Goal: Transaction & Acquisition: Subscribe to service/newsletter

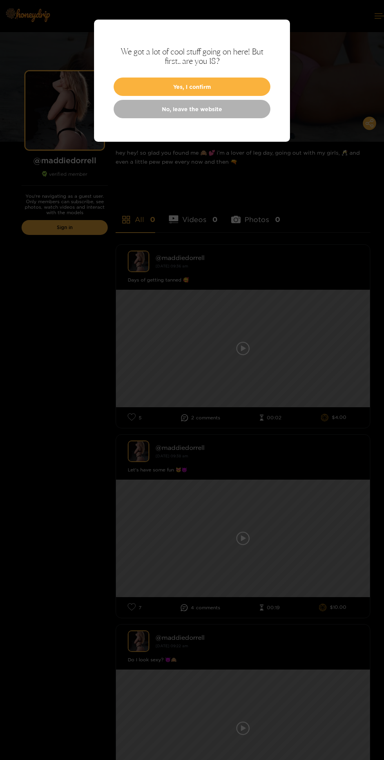
click at [256, 92] on button "Yes, I confirm" at bounding box center [192, 87] width 157 height 18
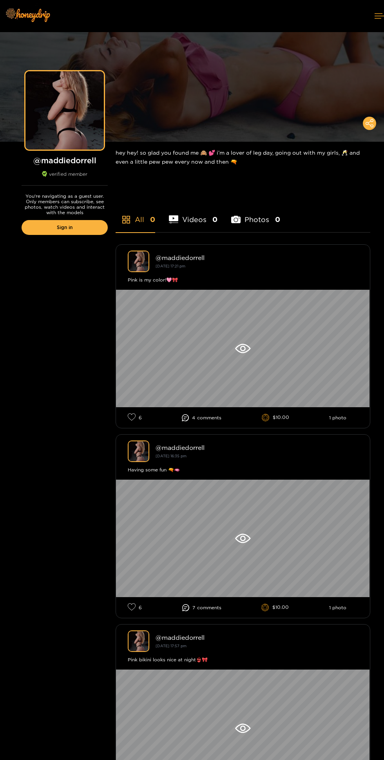
click at [218, 347] on div at bounding box center [243, 348] width 254 height 117
click at [76, 107] on div "Preview" at bounding box center [65, 110] width 28 height 9
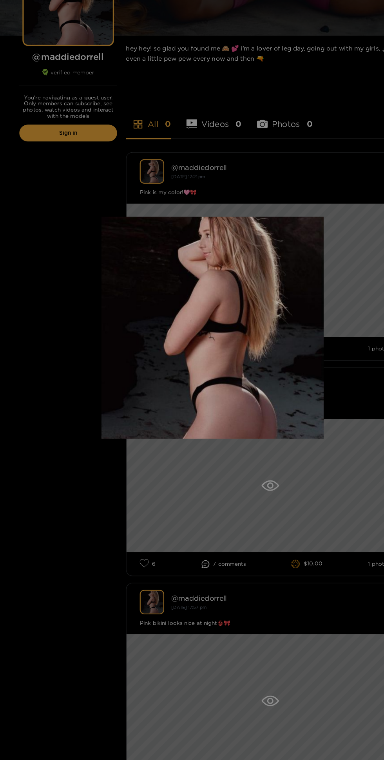
scroll to position [22, 0]
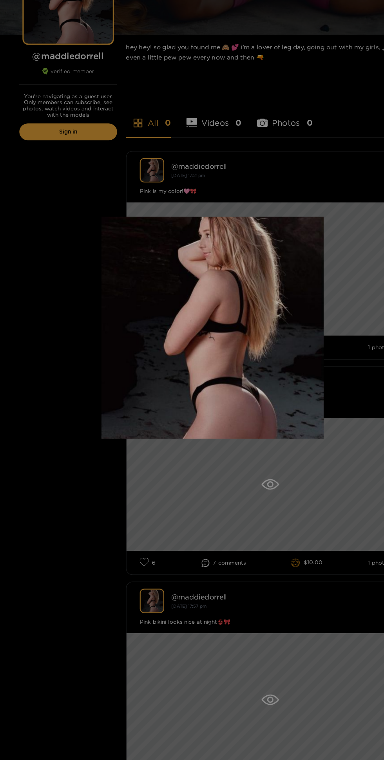
click at [298, 547] on div at bounding box center [192, 380] width 384 height 760
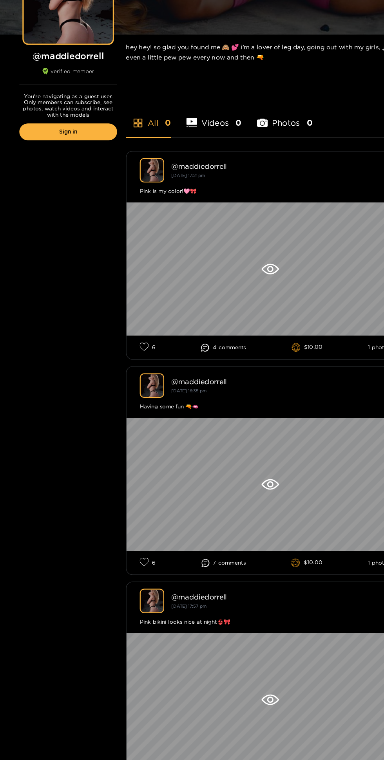
click at [248, 331] on icon at bounding box center [242, 326] width 15 height 9
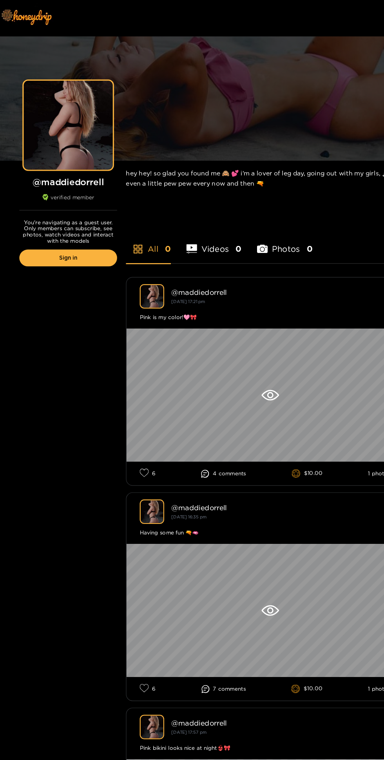
click at [241, 224] on li "Photos 0" at bounding box center [255, 214] width 49 height 35
click at [248, 347] on icon at bounding box center [242, 348] width 15 height 9
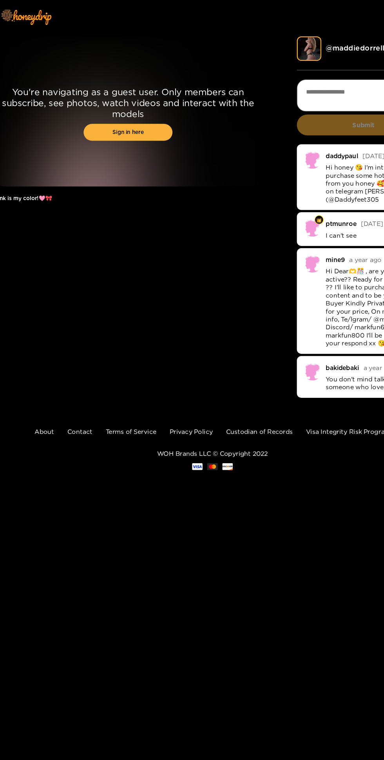
click at [135, 117] on link "Sign in here" at bounding box center [117, 116] width 78 height 15
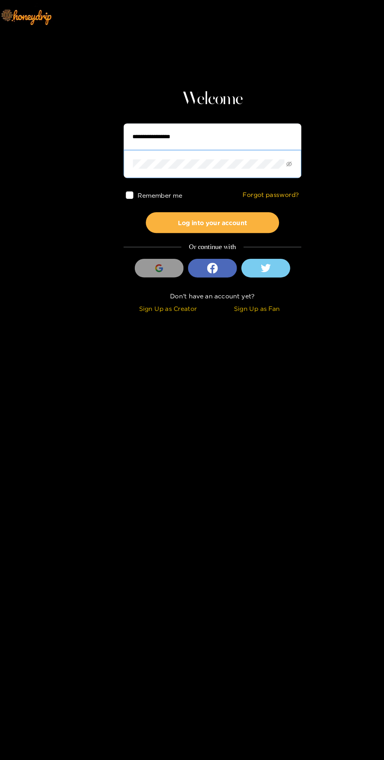
click at [246, 123] on input "text" at bounding box center [192, 120] width 157 height 23
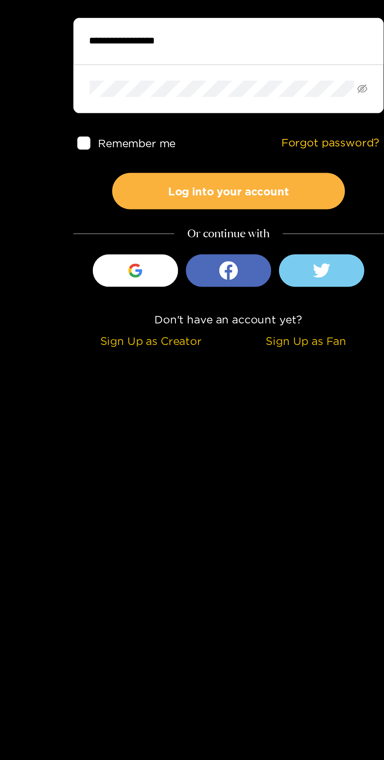
click at [154, 229] on button "Sign in with Google" at bounding box center [144, 236] width 43 height 16
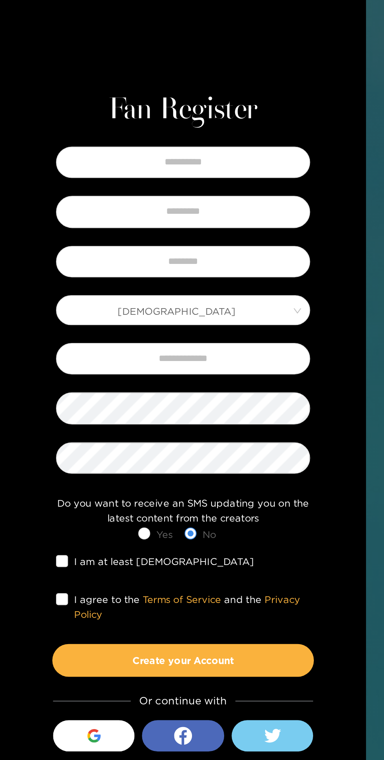
click at [118, 444] on div "Do you want to receive an SMS updating you on the latest content from the creat…" at bounding box center [95, 436] width 137 height 16
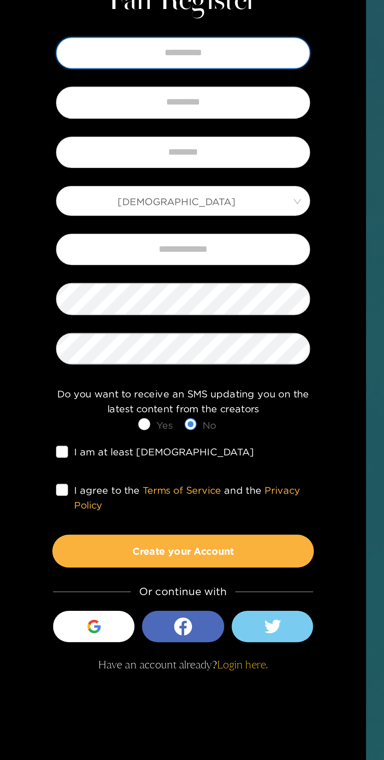
click at [135, 261] on input "text" at bounding box center [95, 253] width 133 height 16
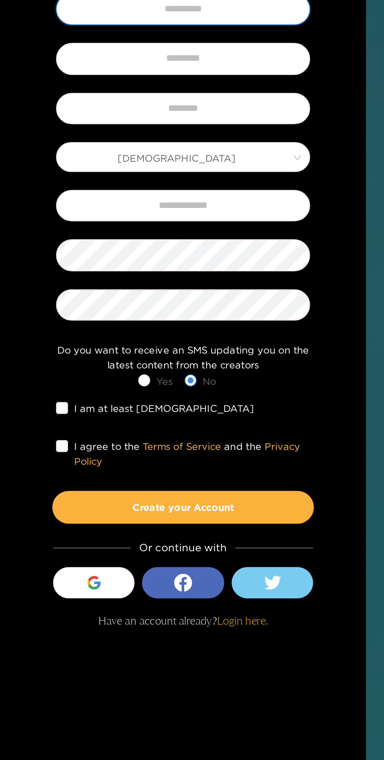
type input "*******"
type input "********"
type input "**********"
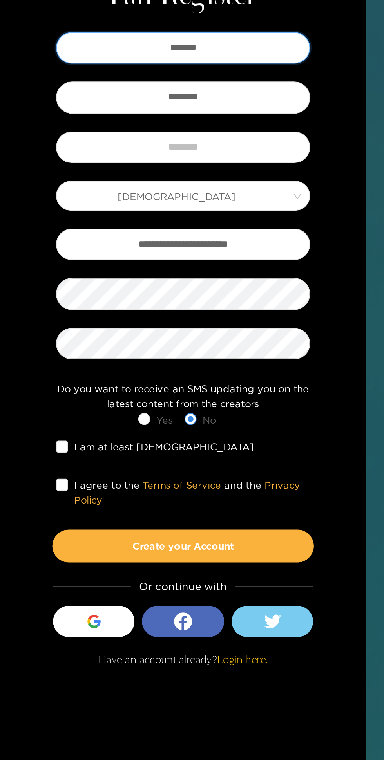
click at [136, 336] on span "Male" at bounding box center [96, 330] width 132 height 11
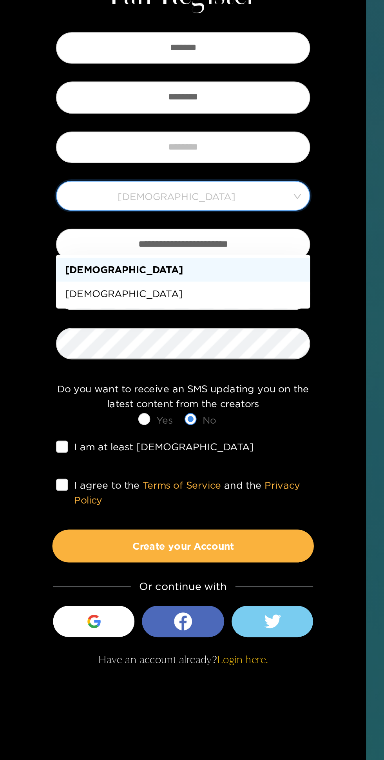
click at [133, 385] on div "Female" at bounding box center [96, 382] width 124 height 9
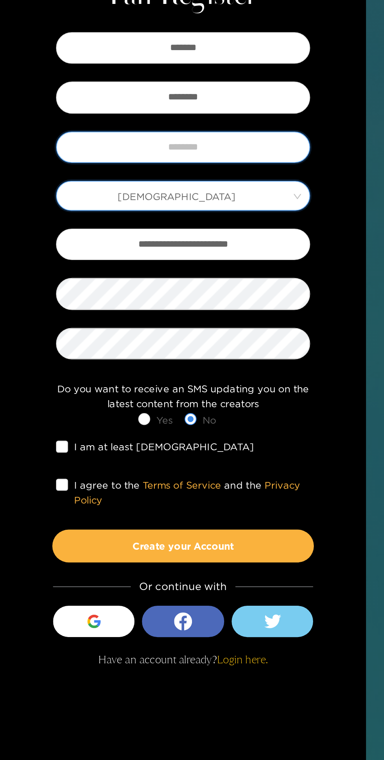
click at [142, 313] on input "text" at bounding box center [95, 305] width 133 height 16
type input "********"
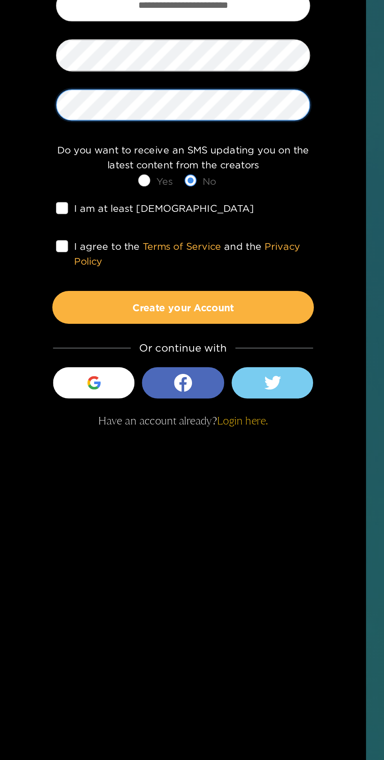
scroll to position [6, 0]
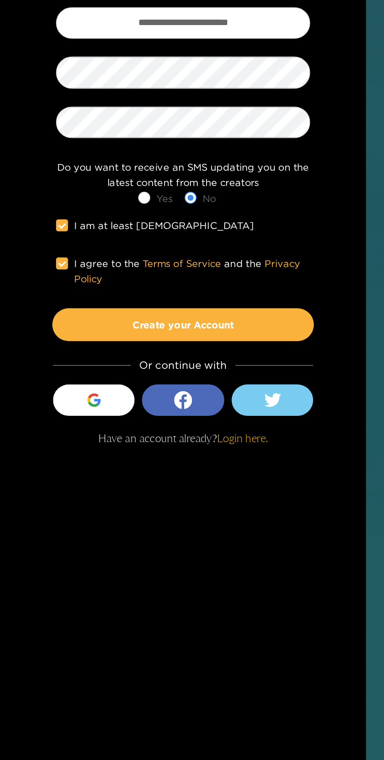
click at [45, 523] on button "Create your Account" at bounding box center [95, 514] width 137 height 17
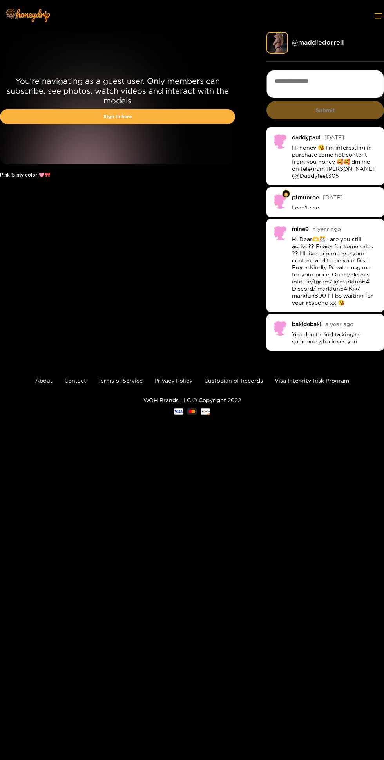
click at [196, 133] on div "You're navigating as a guest user. Only members can subscribe, see photos, watc…" at bounding box center [117, 98] width 235 height 132
click at [163, 117] on link "Sign in here" at bounding box center [117, 116] width 235 height 15
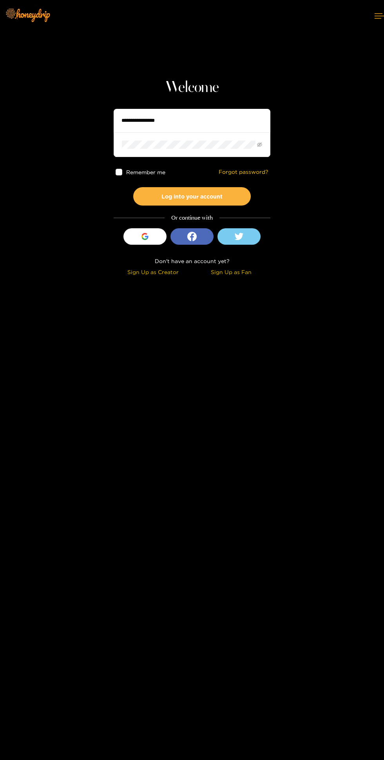
click at [247, 121] on input "text" at bounding box center [192, 120] width 157 height 23
type input "********"
click at [133, 187] on button "Log into your account" at bounding box center [191, 196] width 117 height 18
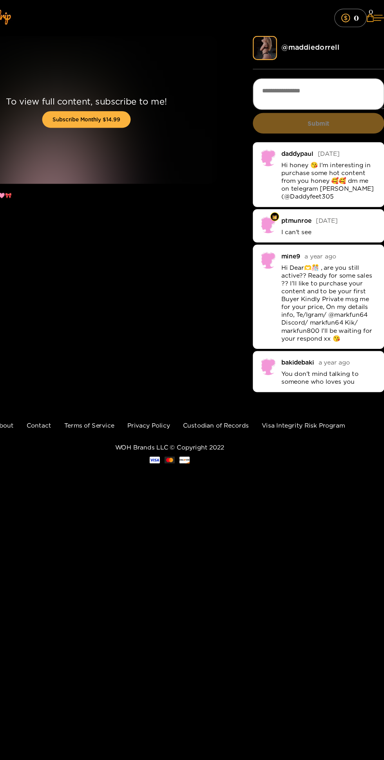
click at [283, 59] on section "@ maddiedorrell" at bounding box center [324, 47] width 117 height 30
click at [271, 43] on img at bounding box center [277, 43] width 22 height 22
click at [275, 48] on img at bounding box center [277, 43] width 22 height 22
click at [274, 71] on textarea at bounding box center [324, 84] width 117 height 28
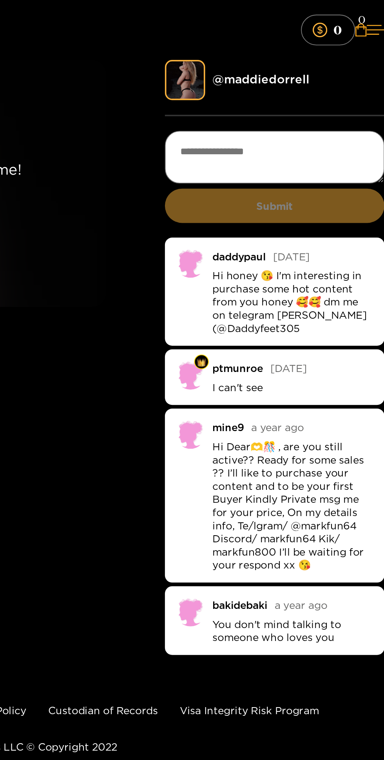
click at [281, 47] on img at bounding box center [277, 43] width 22 height 22
click at [277, 44] on img at bounding box center [277, 43] width 22 height 22
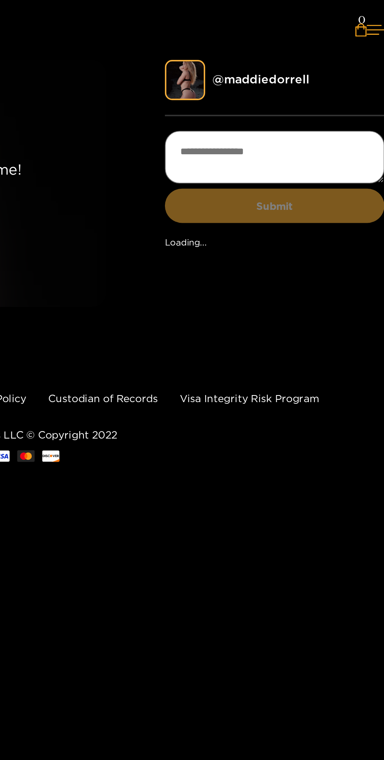
click at [279, 44] on img at bounding box center [277, 43] width 22 height 22
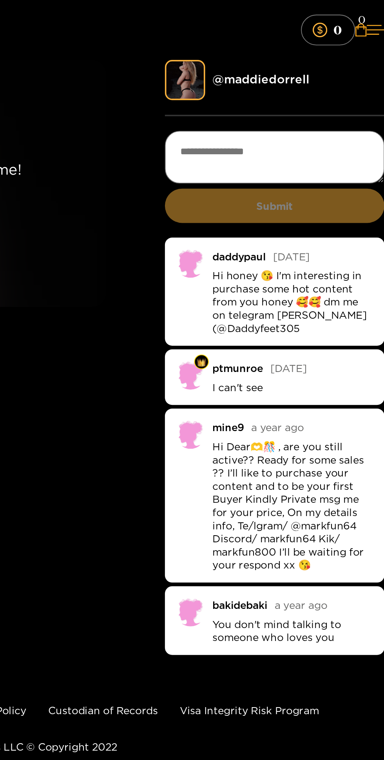
click at [280, 42] on img at bounding box center [277, 43] width 22 height 22
click at [320, 40] on link "@ maddiedorrell" at bounding box center [318, 42] width 52 height 7
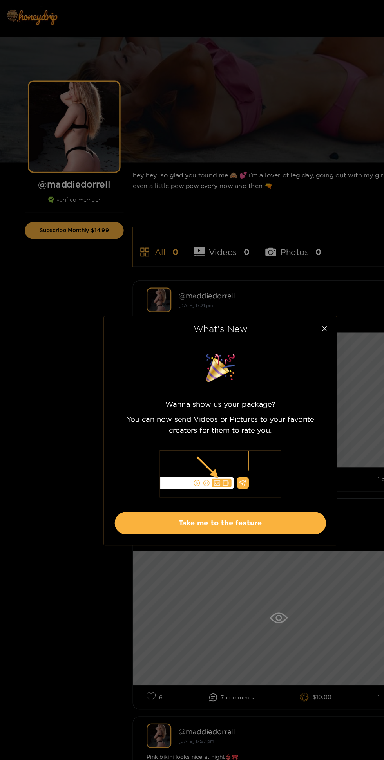
click at [246, 461] on button "Take me to the feature" at bounding box center [192, 455] width 184 height 19
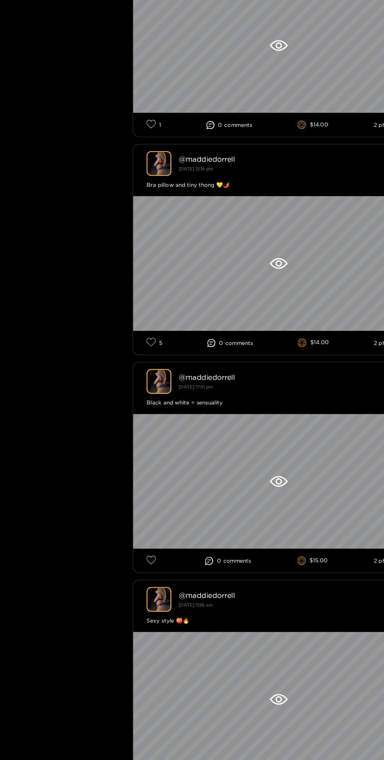
scroll to position [1922, 0]
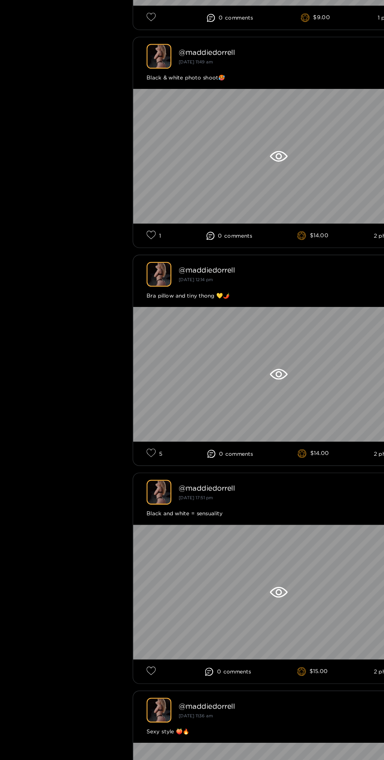
click at [240, 439] on div "@ maddiedorrell June 06, 17:51 pm" at bounding box center [243, 429] width 230 height 22
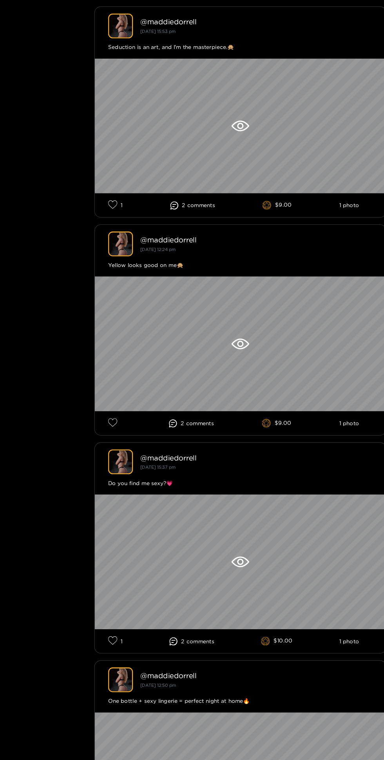
scroll to position [0, 0]
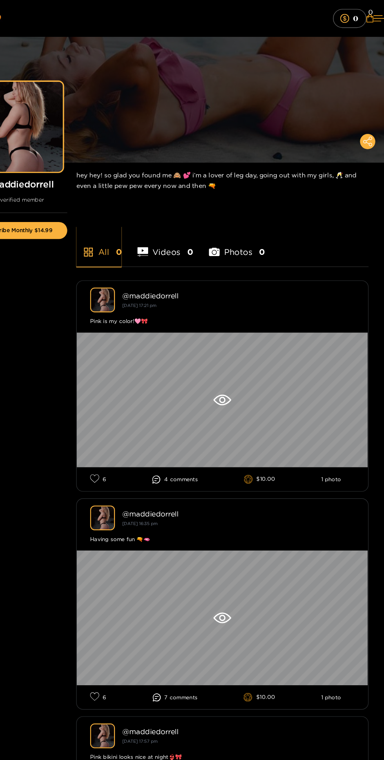
click at [261, 215] on li "Photos 0" at bounding box center [255, 214] width 49 height 35
click at [250, 343] on div at bounding box center [243, 348] width 254 height 117
